Goal: Task Accomplishment & Management: Manage account settings

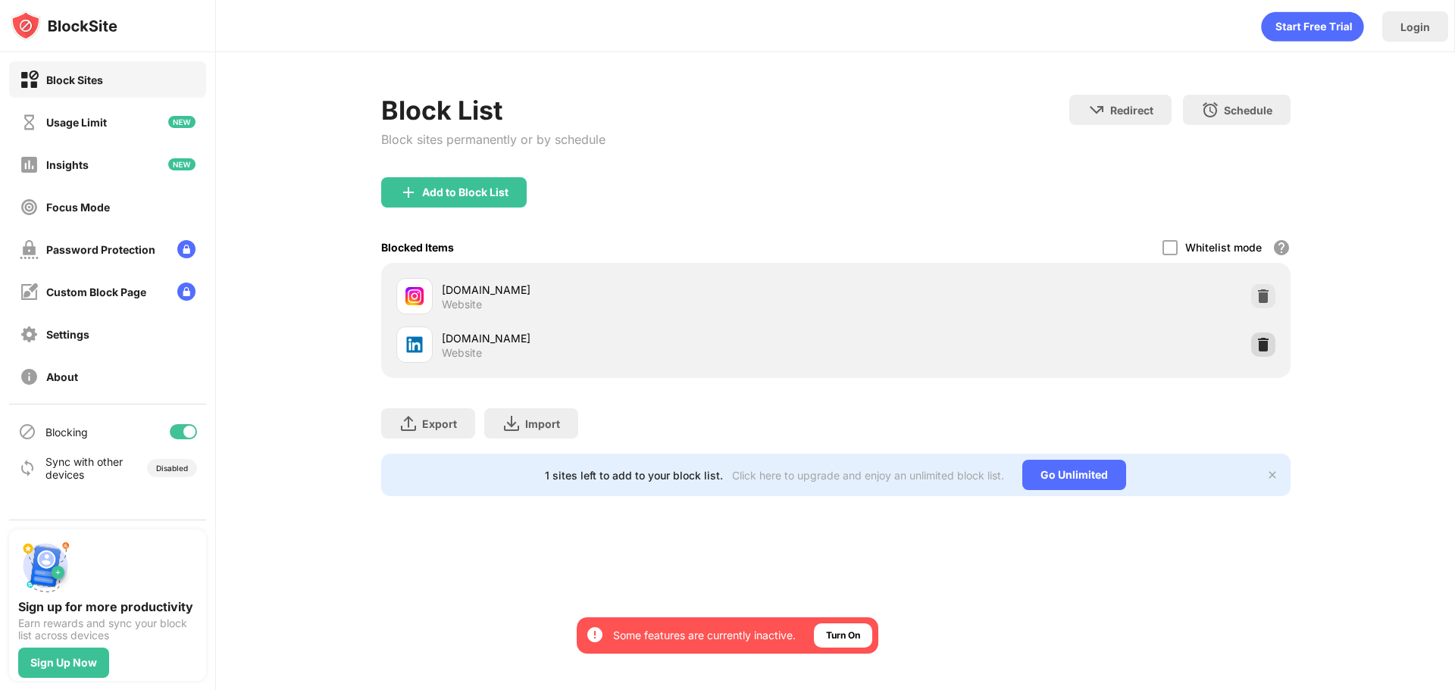
click at [1259, 347] on img at bounding box center [1263, 344] width 15 height 15
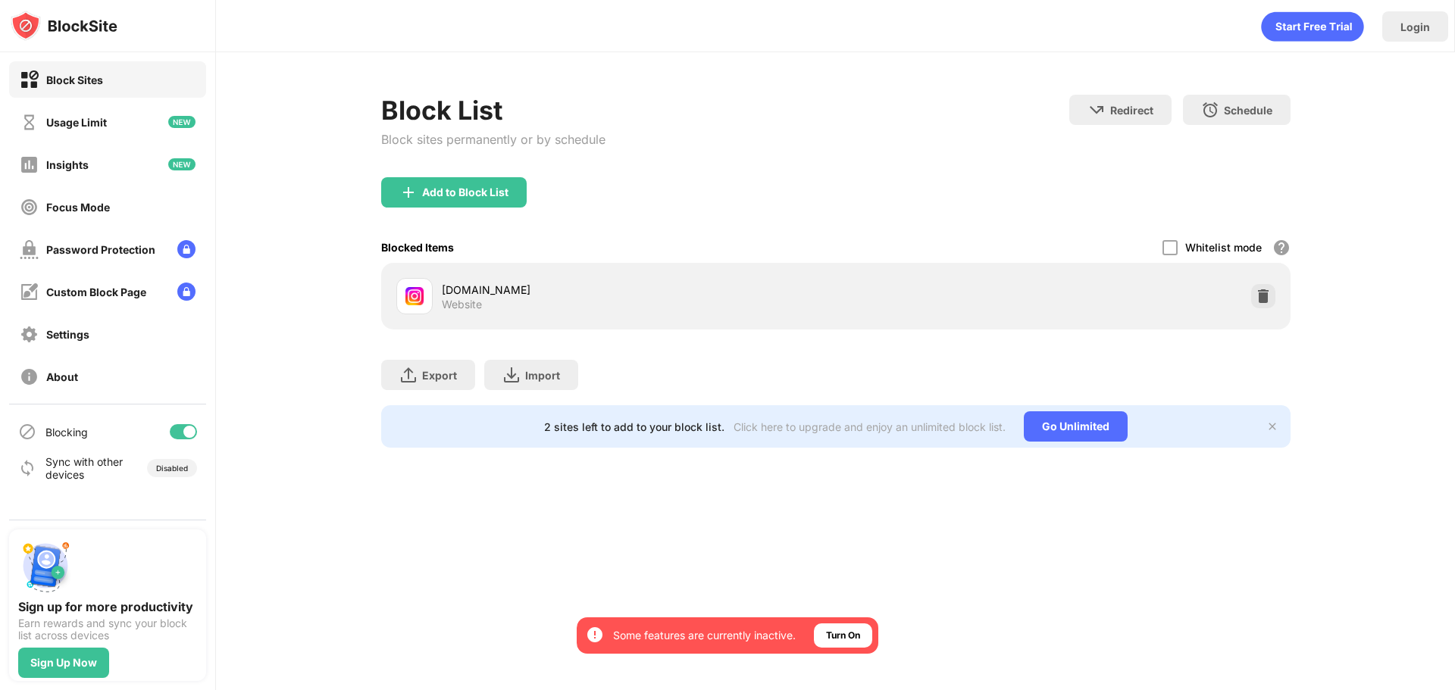
click at [525, 194] on div "Add to Block List" at bounding box center [454, 192] width 146 height 30
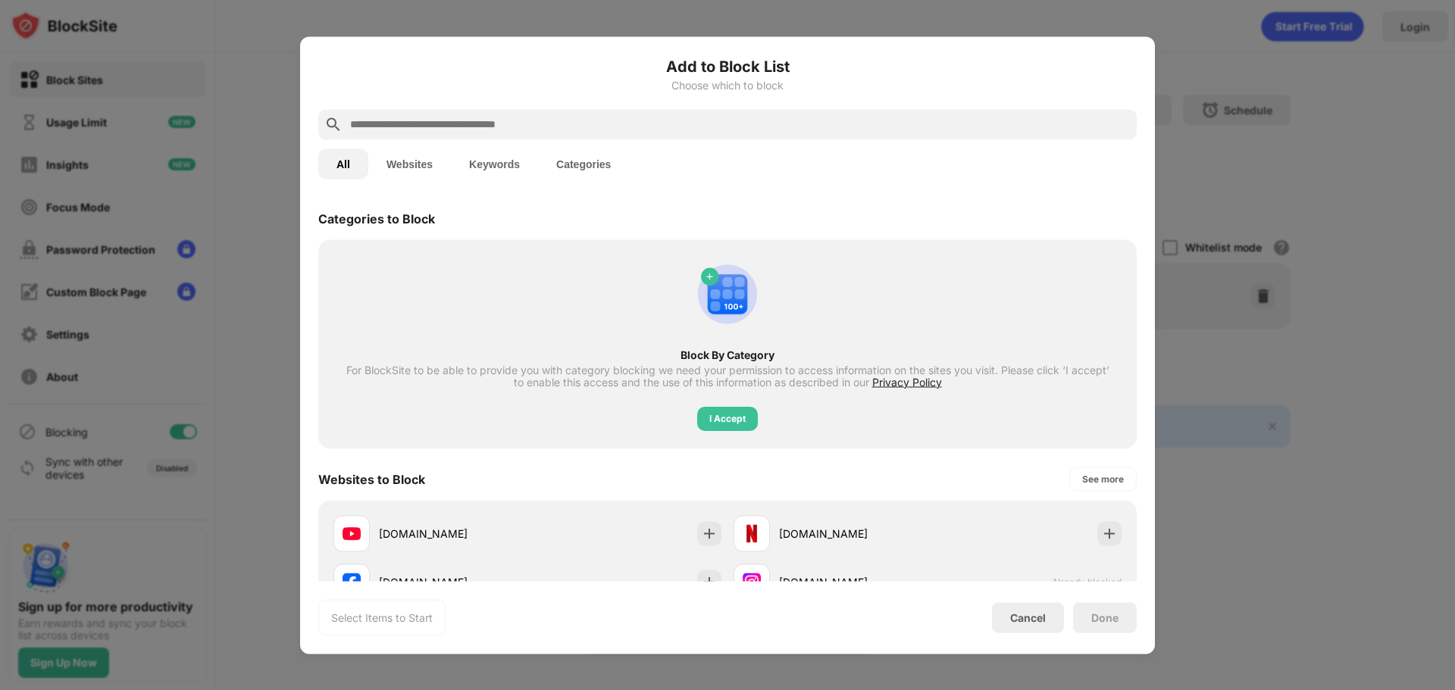
click at [443, 128] on input "text" at bounding box center [740, 124] width 782 height 18
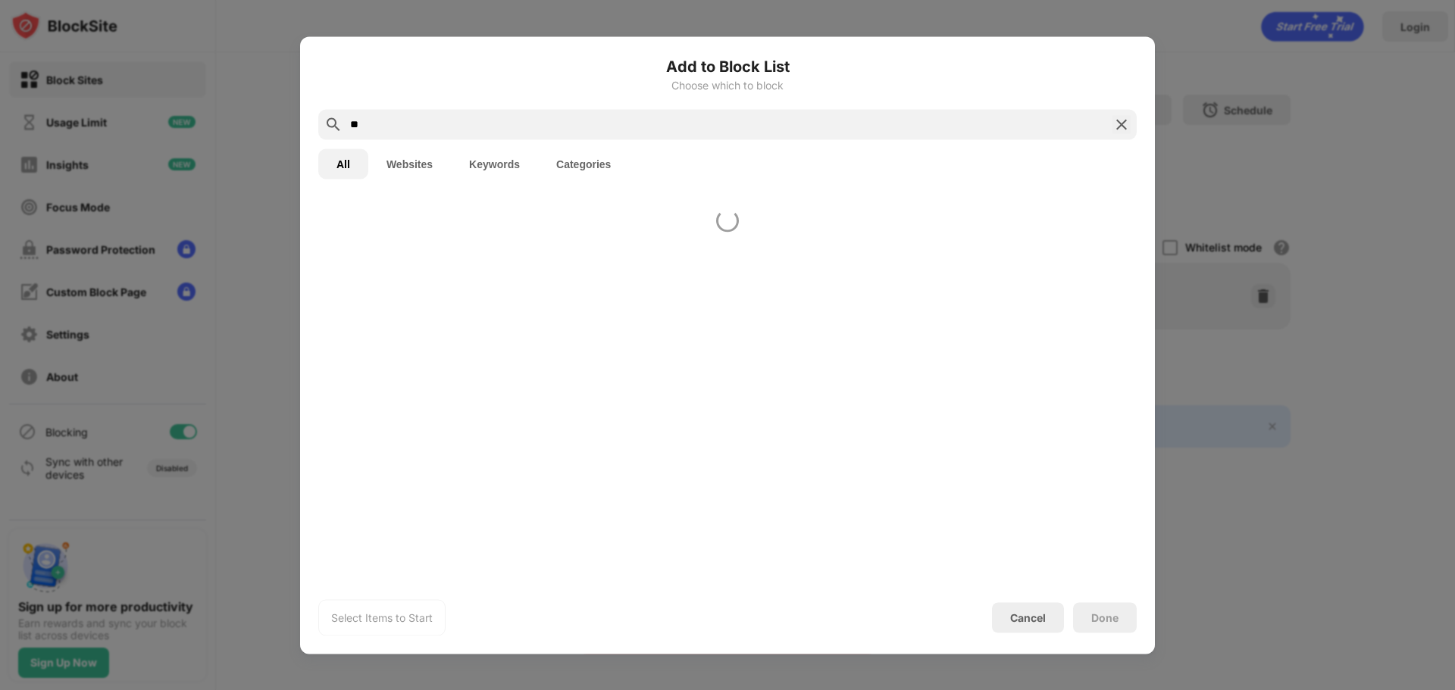
type input "*"
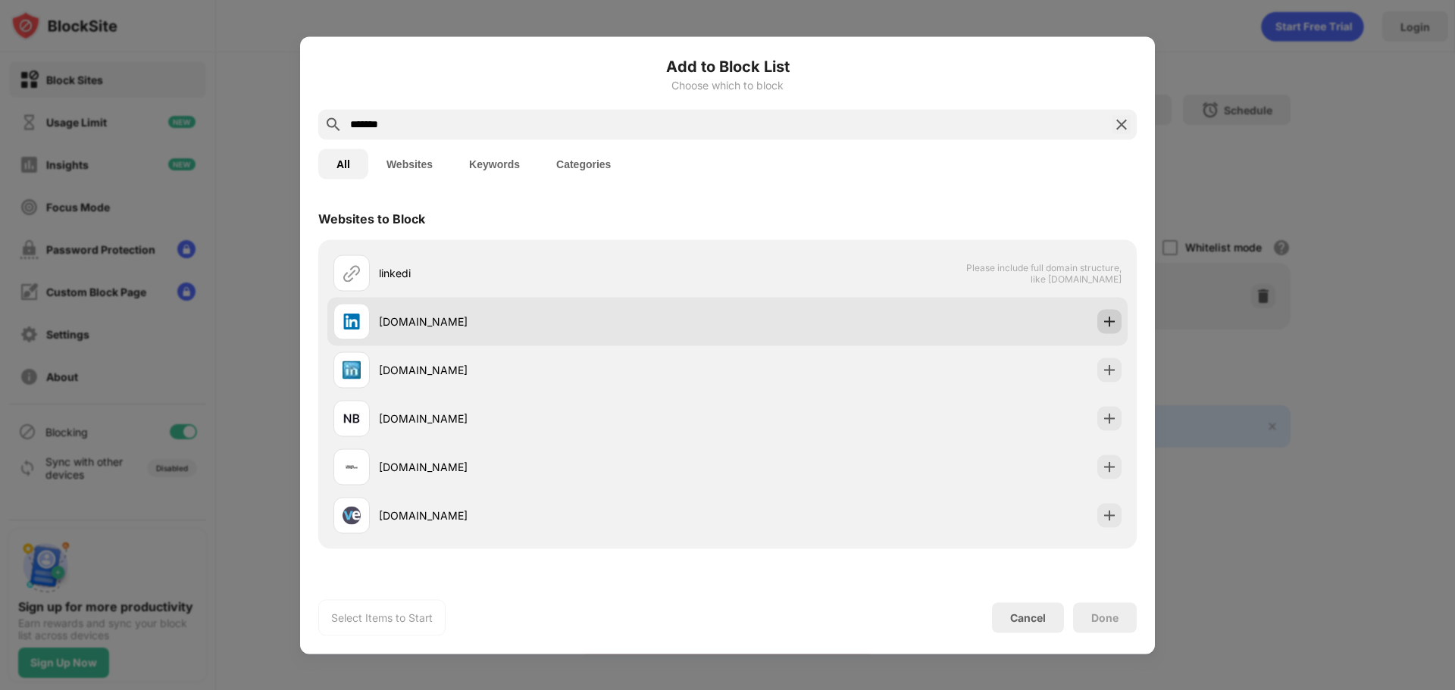
type input "*******"
click at [1099, 313] on div at bounding box center [1109, 321] width 24 height 24
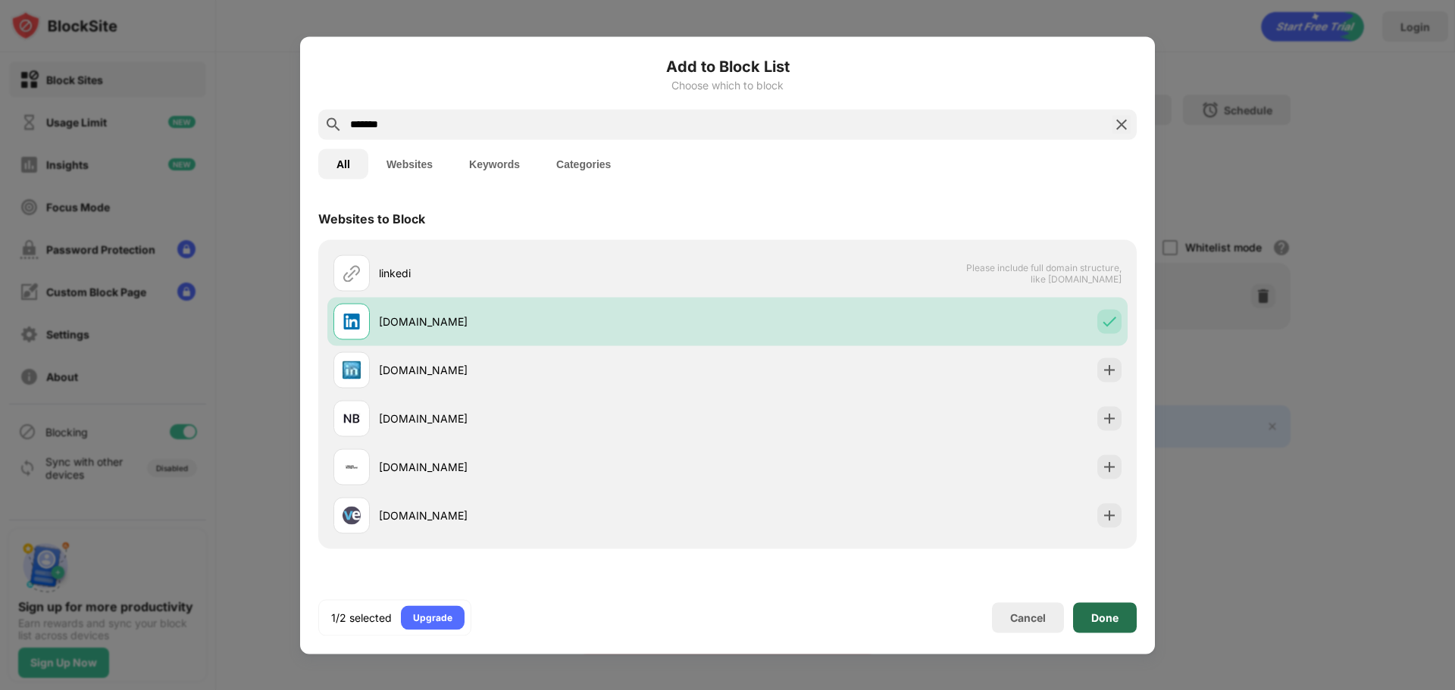
click at [1110, 617] on div "Done" at bounding box center [1104, 618] width 27 height 12
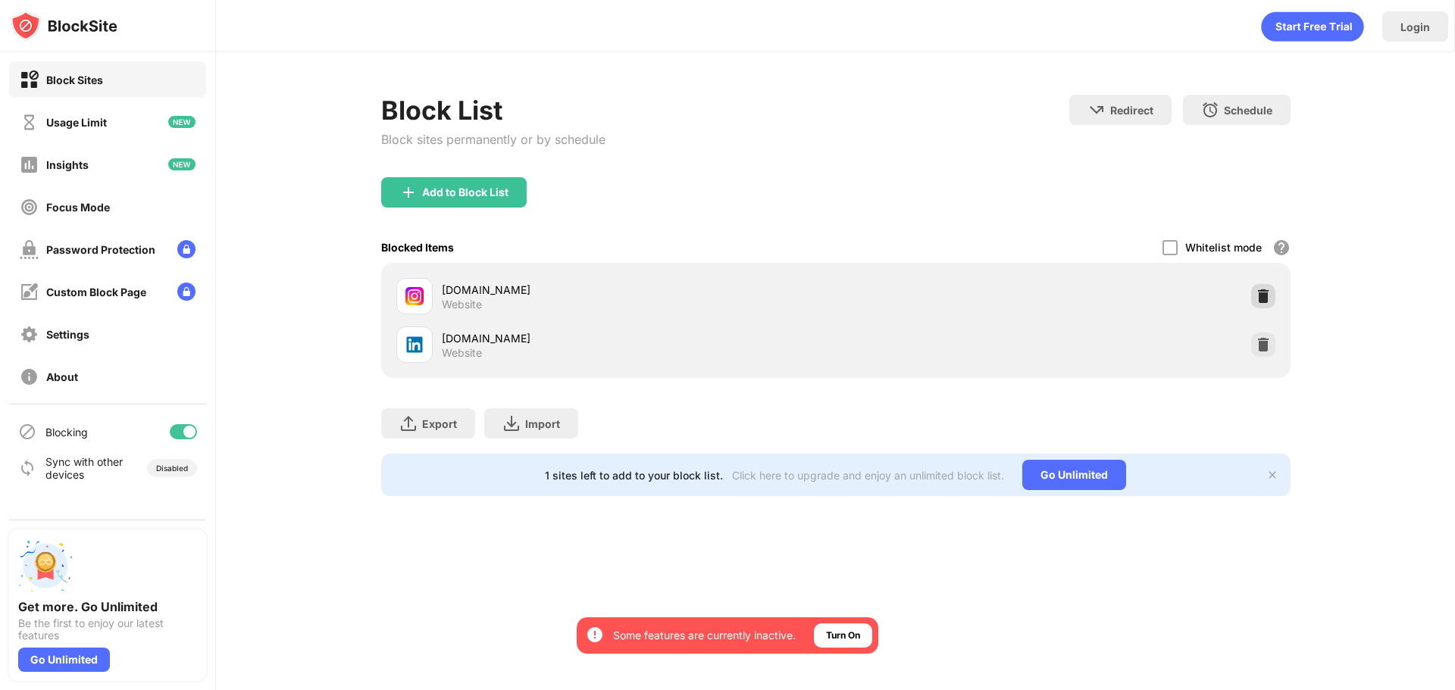
click at [1260, 296] on img at bounding box center [1263, 296] width 15 height 15
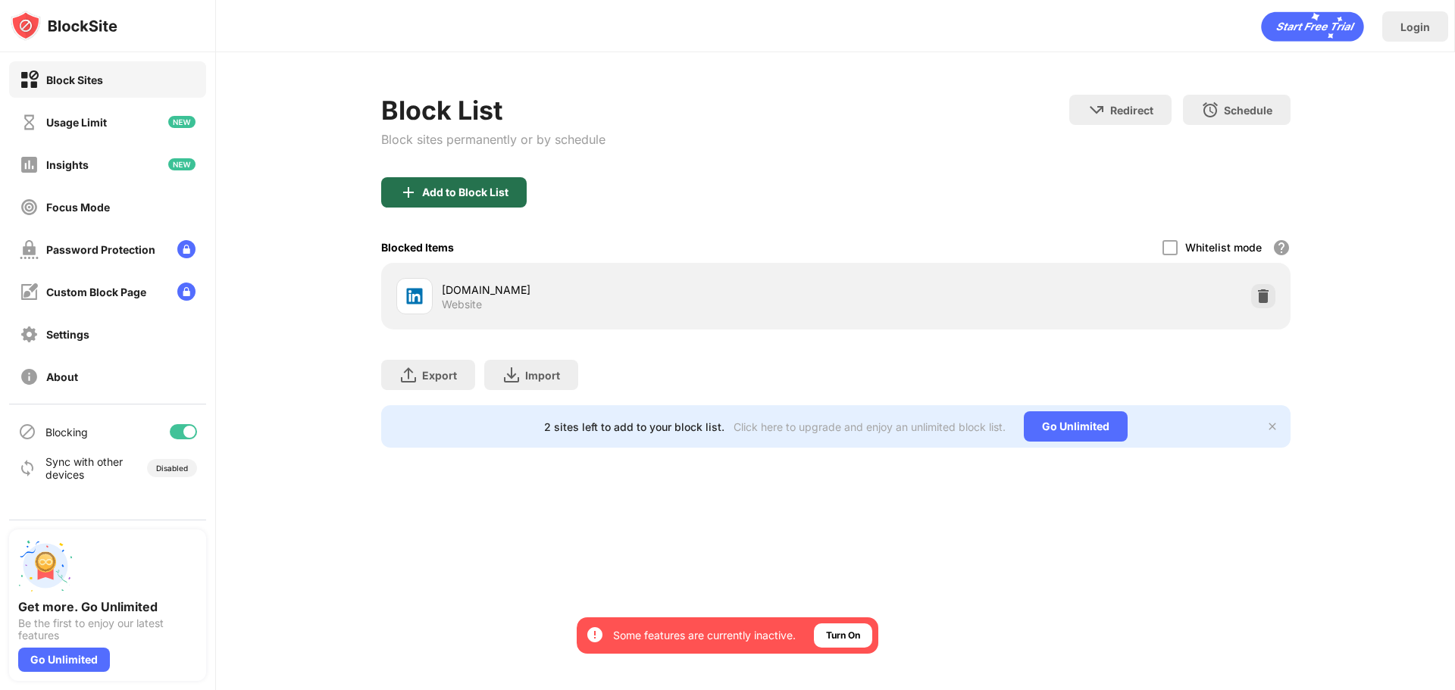
click at [477, 203] on div "Add to Block List" at bounding box center [454, 192] width 146 height 30
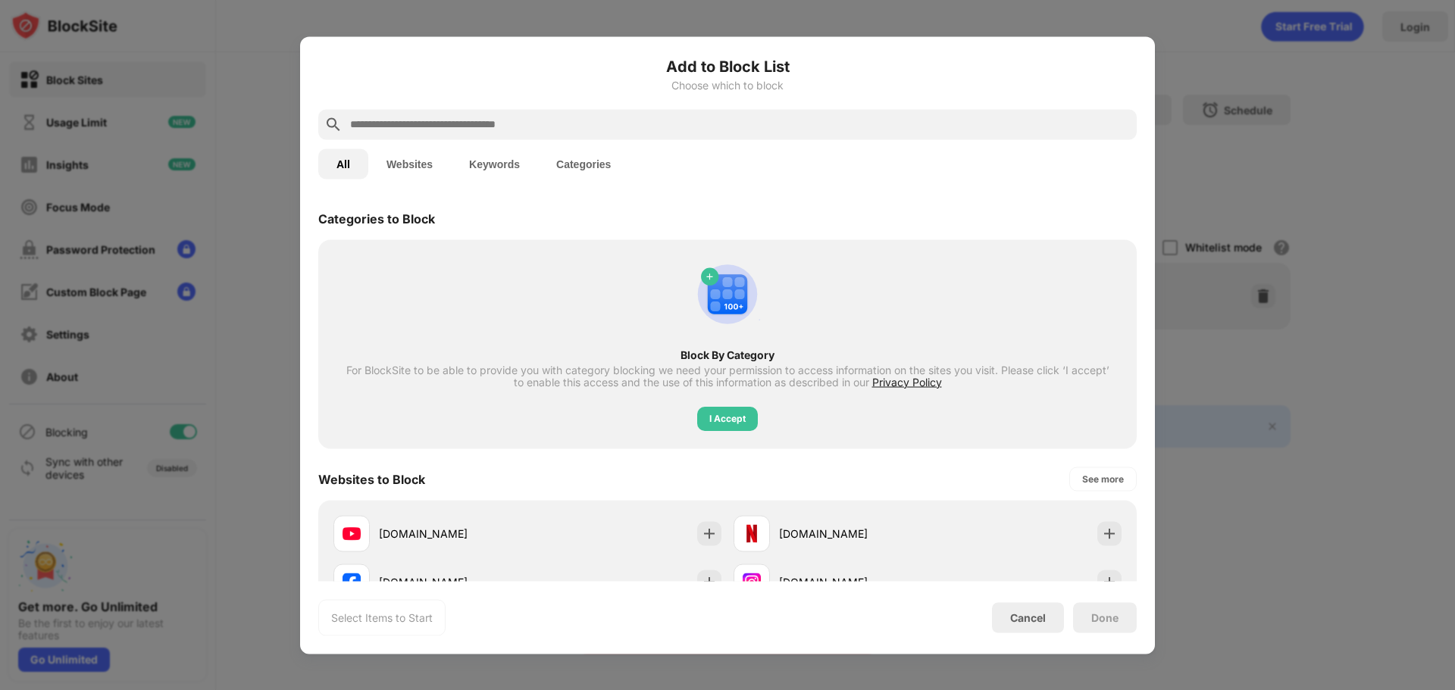
click at [557, 133] on input "text" at bounding box center [740, 124] width 782 height 18
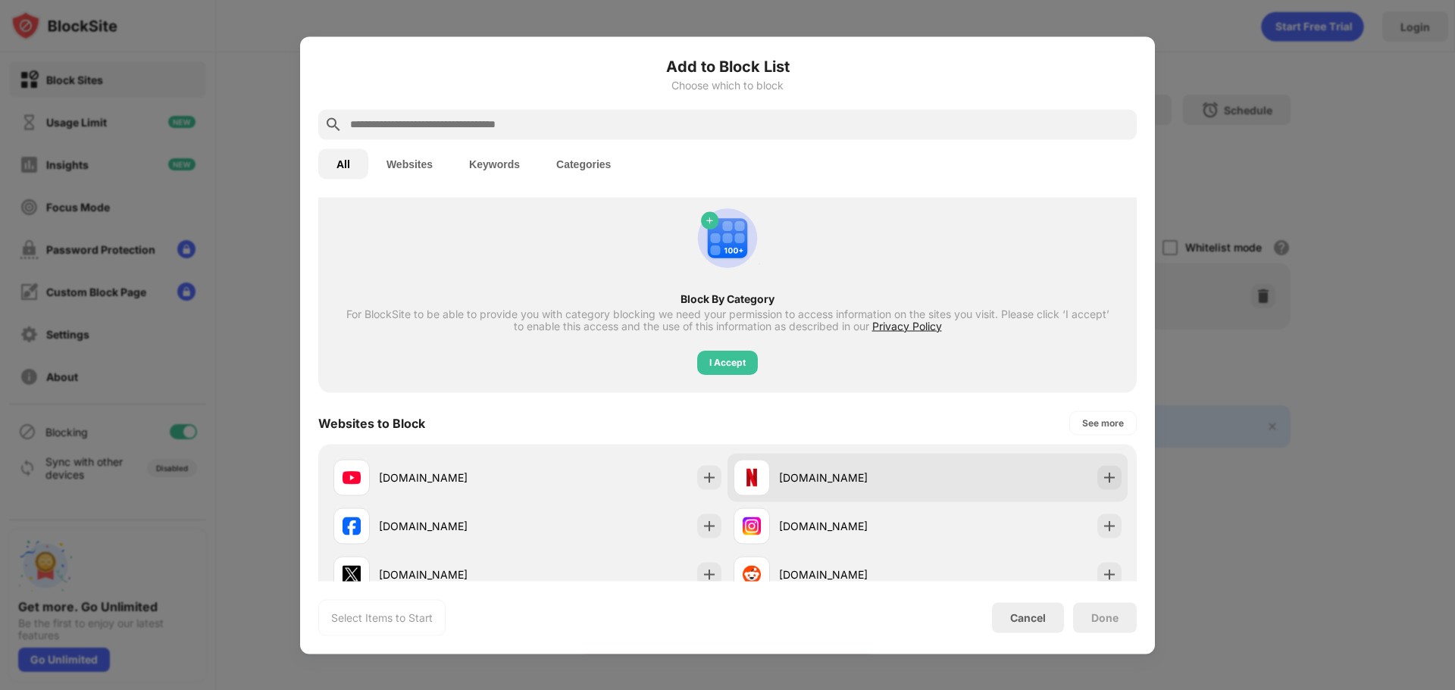
scroll to position [152, 0]
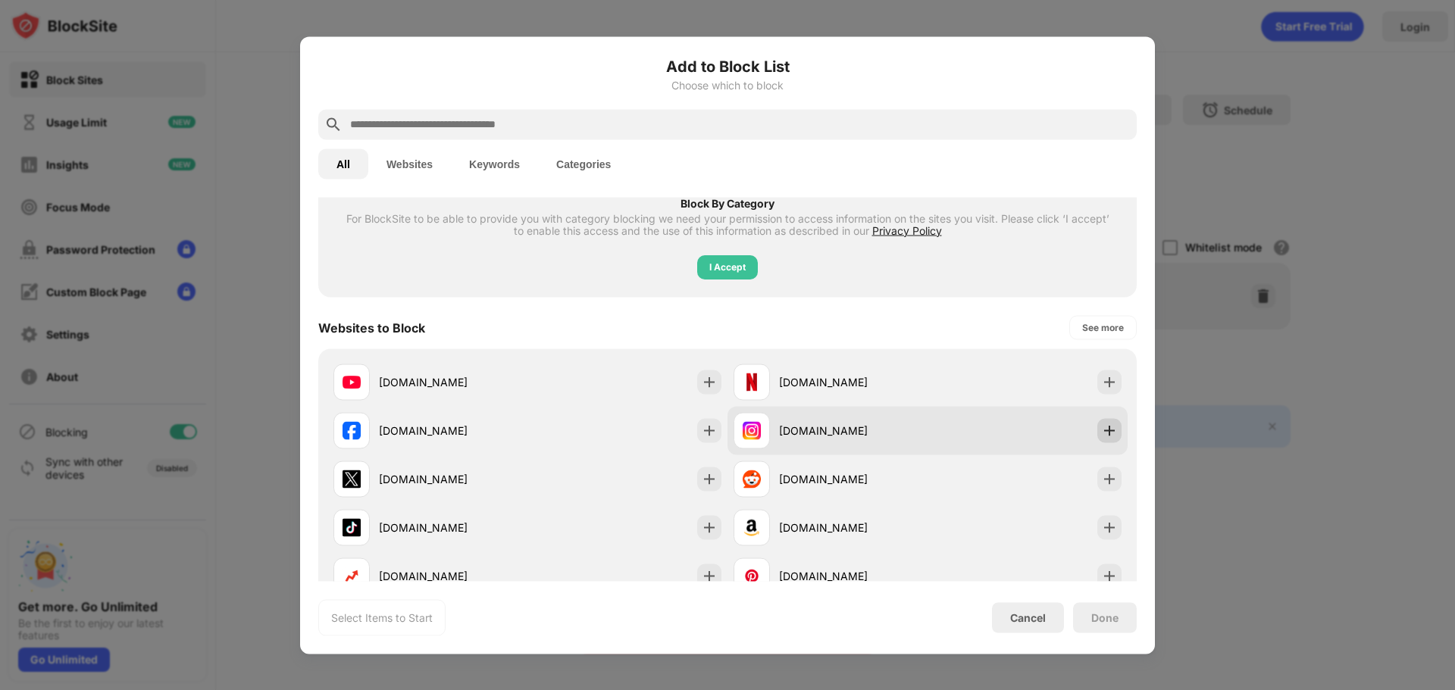
click at [1110, 435] on div at bounding box center [1109, 430] width 24 height 24
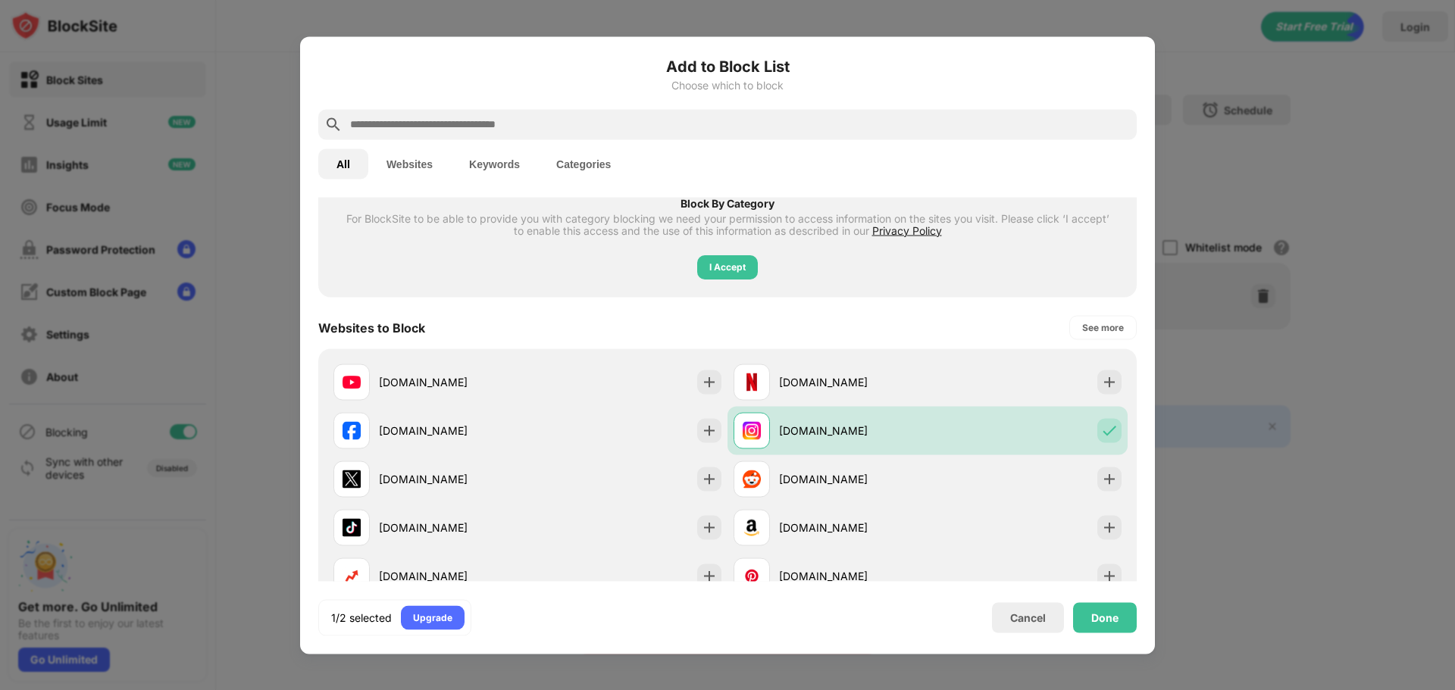
click at [536, 134] on div at bounding box center [727, 124] width 819 height 30
click at [535, 125] on input "text" at bounding box center [740, 124] width 782 height 18
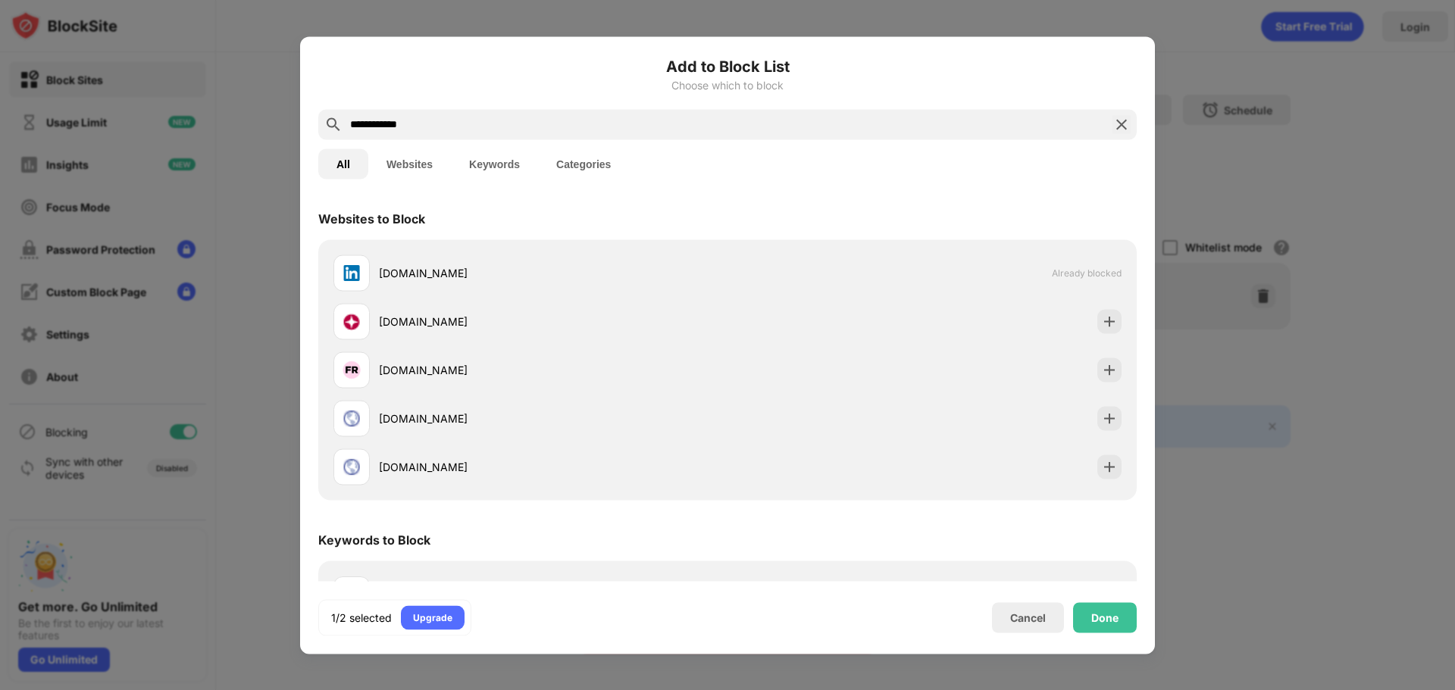
type input "**********"
click at [1119, 127] on img at bounding box center [1122, 124] width 18 height 18
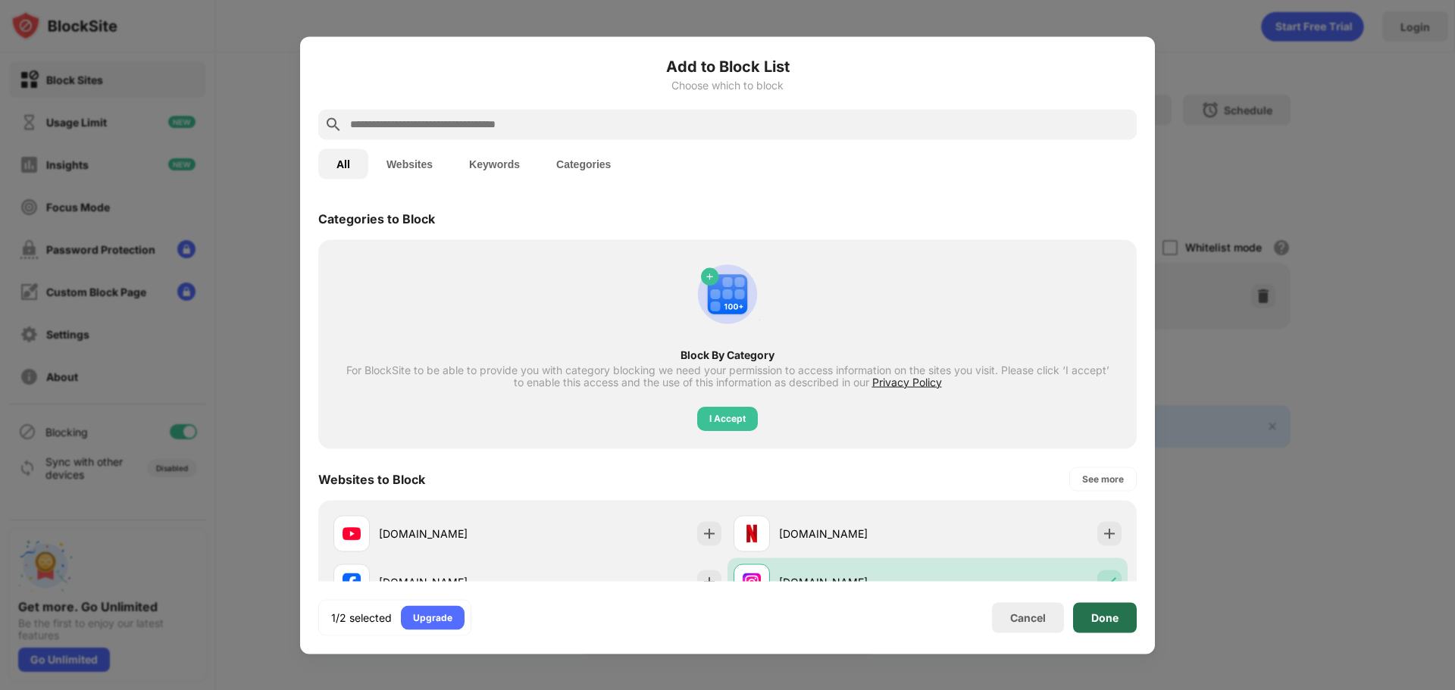
click at [1089, 614] on div "Done" at bounding box center [1105, 618] width 64 height 30
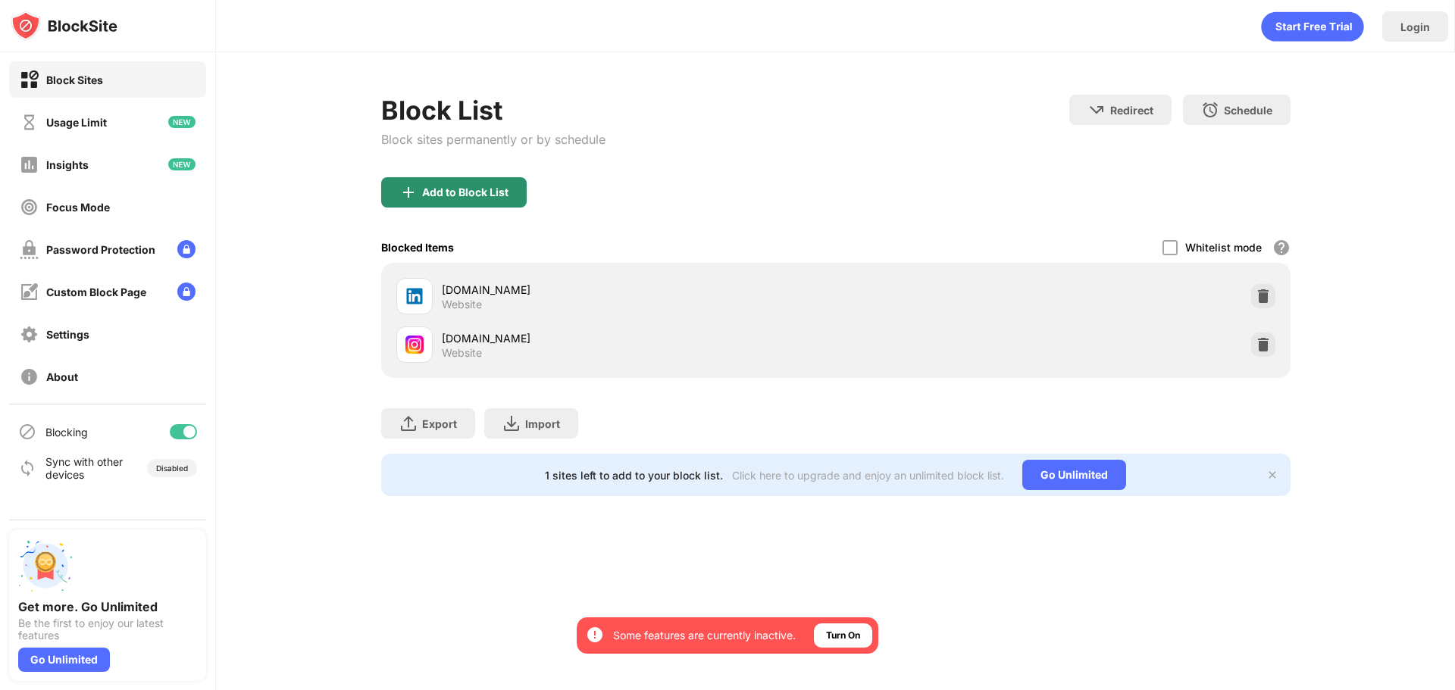
click at [519, 191] on div "Add to Block List" at bounding box center [454, 192] width 146 height 30
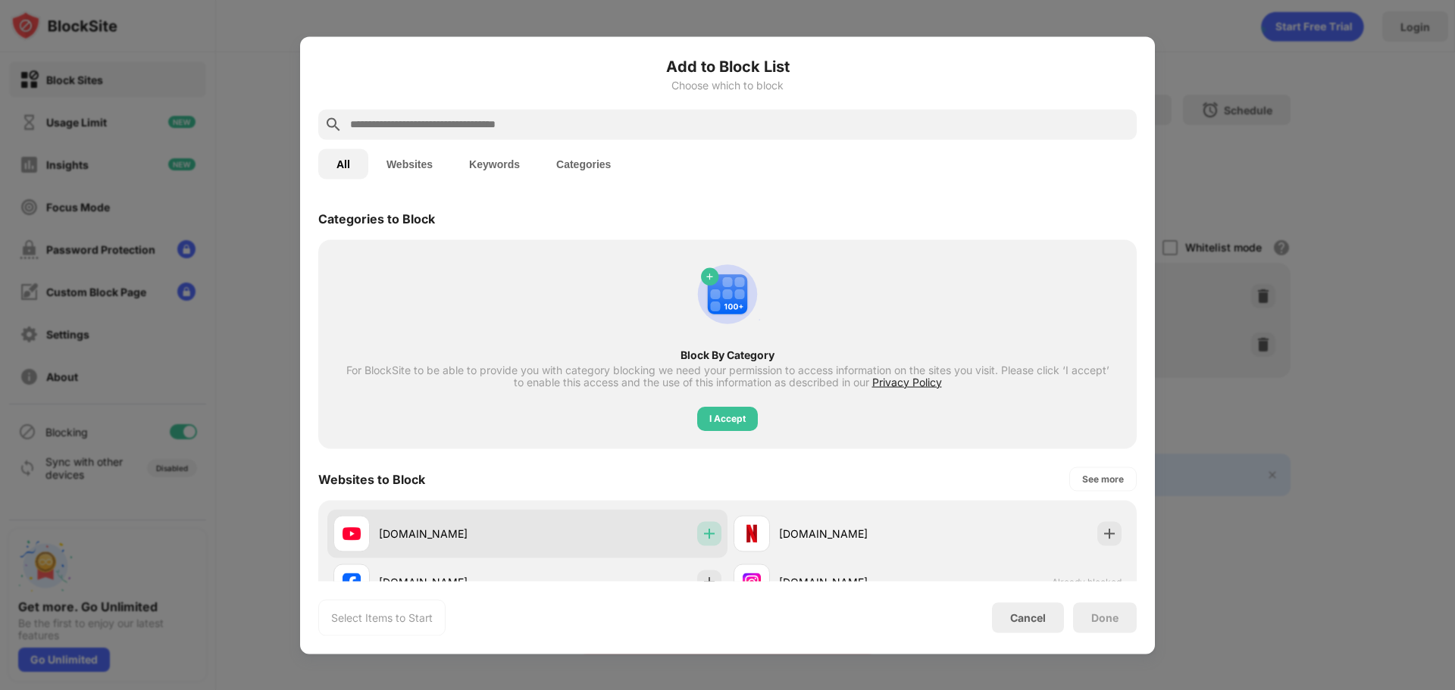
click at [709, 530] on img at bounding box center [709, 533] width 15 height 15
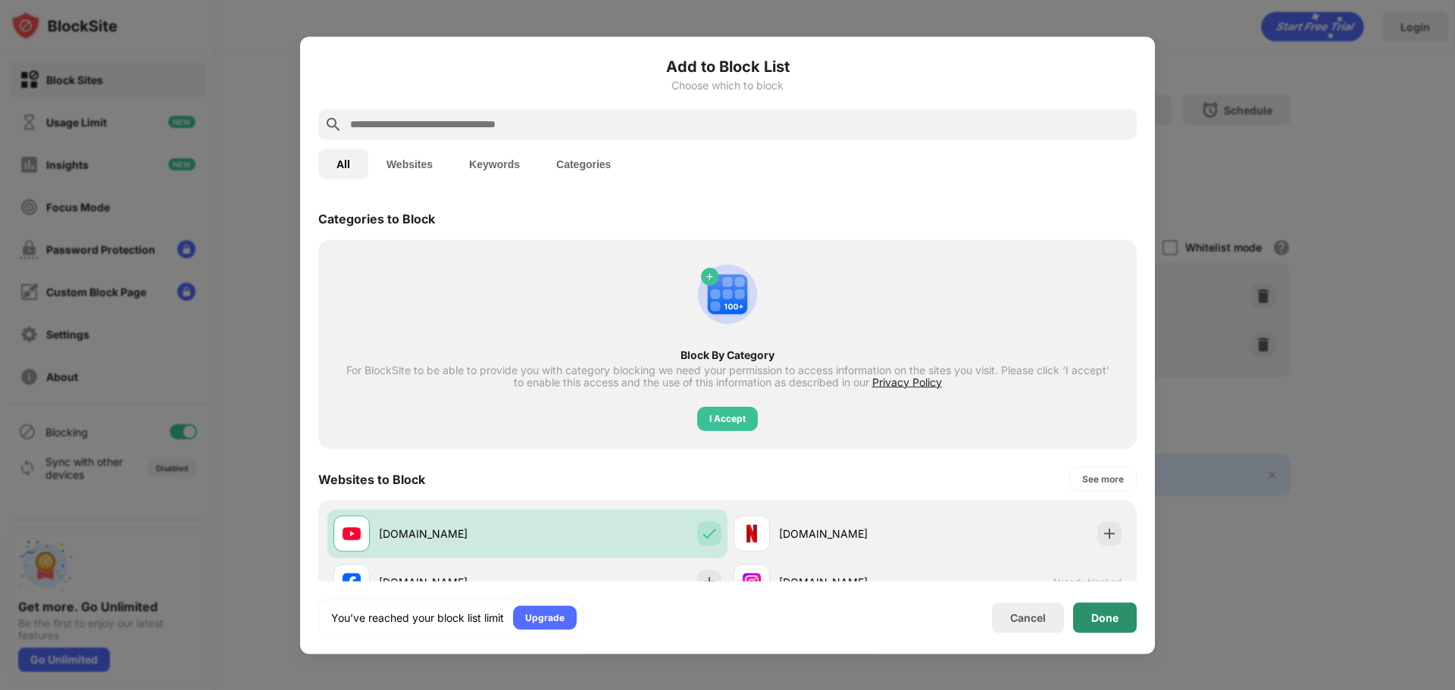
click at [1102, 617] on div "Done" at bounding box center [1104, 618] width 27 height 12
